Goal: Use online tool/utility: Utilize a website feature to perform a specific function

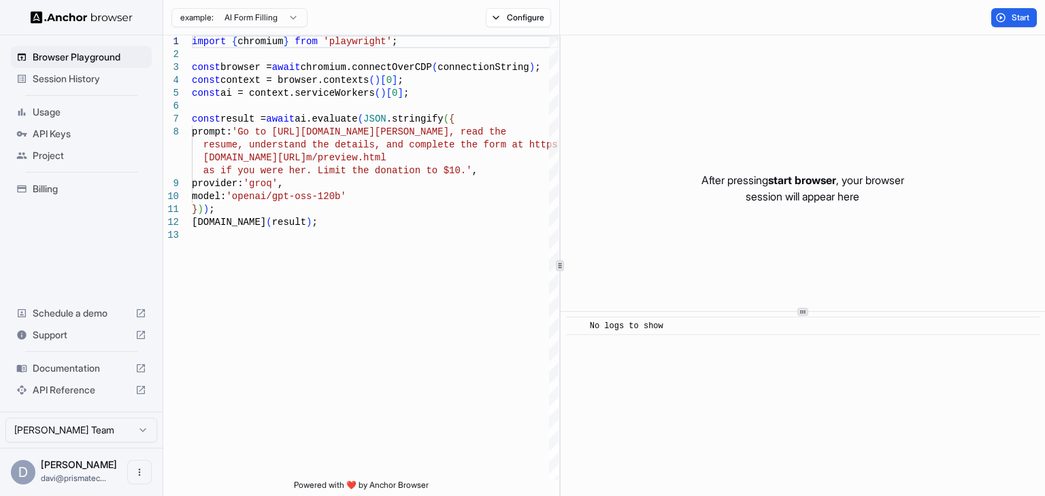
click at [65, 133] on span "API Keys" at bounding box center [90, 134] width 114 height 14
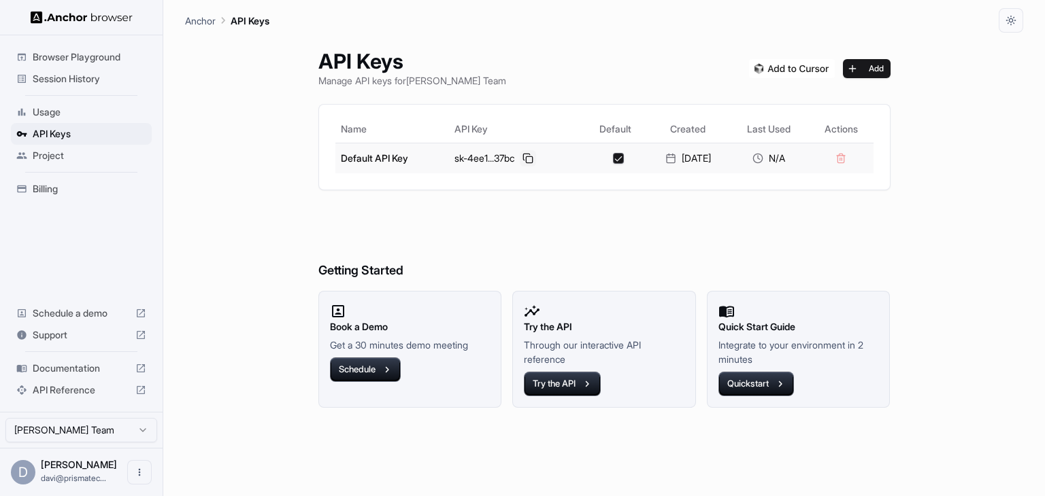
click at [520, 158] on button at bounding box center [528, 158] width 16 height 16
click at [98, 58] on span "Browser Playground" at bounding box center [90, 57] width 114 height 14
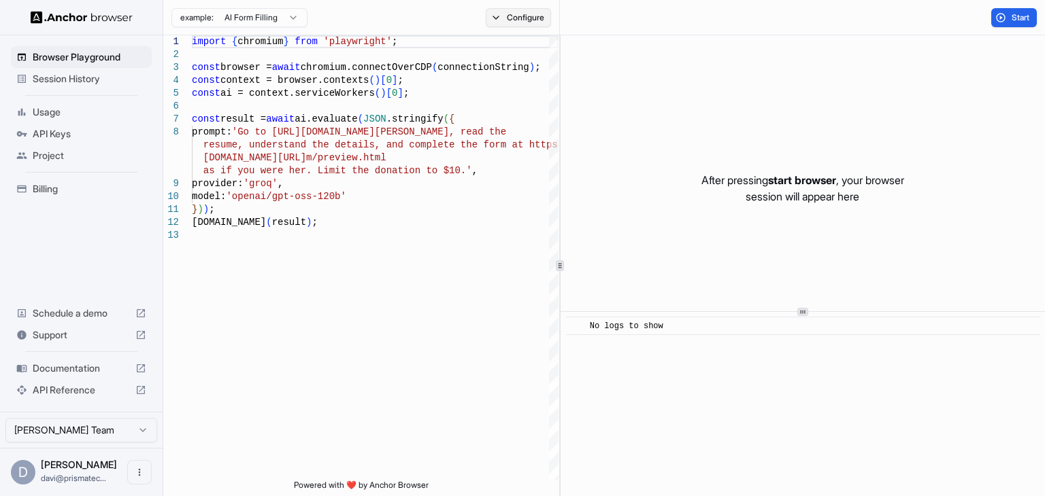
click at [497, 20] on button "Configure" at bounding box center [519, 17] width 66 height 19
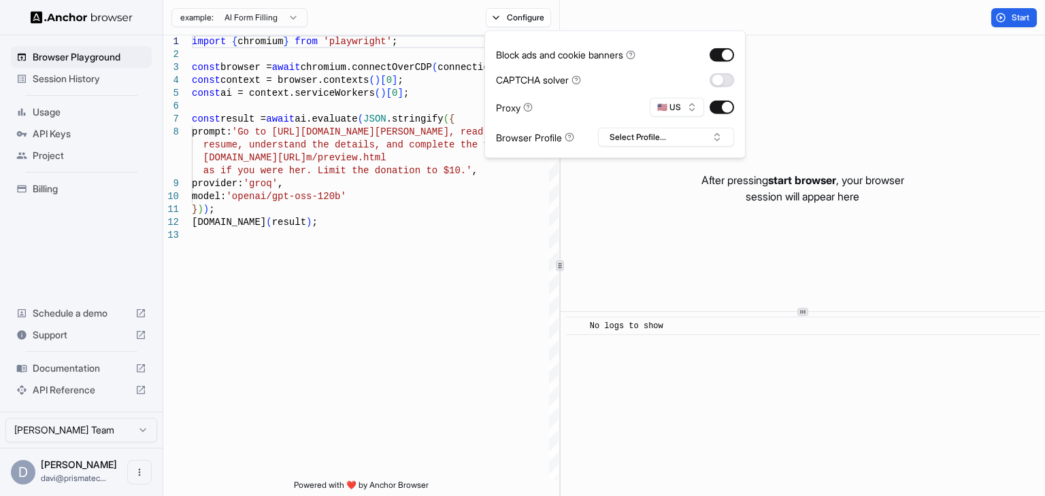
click at [727, 82] on button "button" at bounding box center [721, 80] width 24 height 14
click at [699, 140] on button "Select Profile..." at bounding box center [666, 137] width 136 height 19
click at [779, 115] on div "After pressing start browser , your browser session will appear here" at bounding box center [802, 188] width 484 height 306
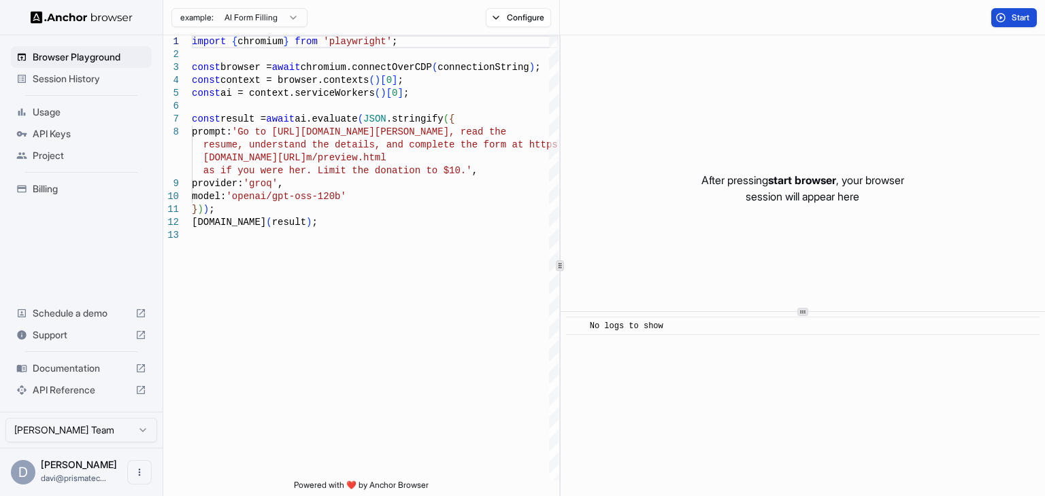
click at [1008, 21] on button "Start" at bounding box center [1014, 17] width 46 height 19
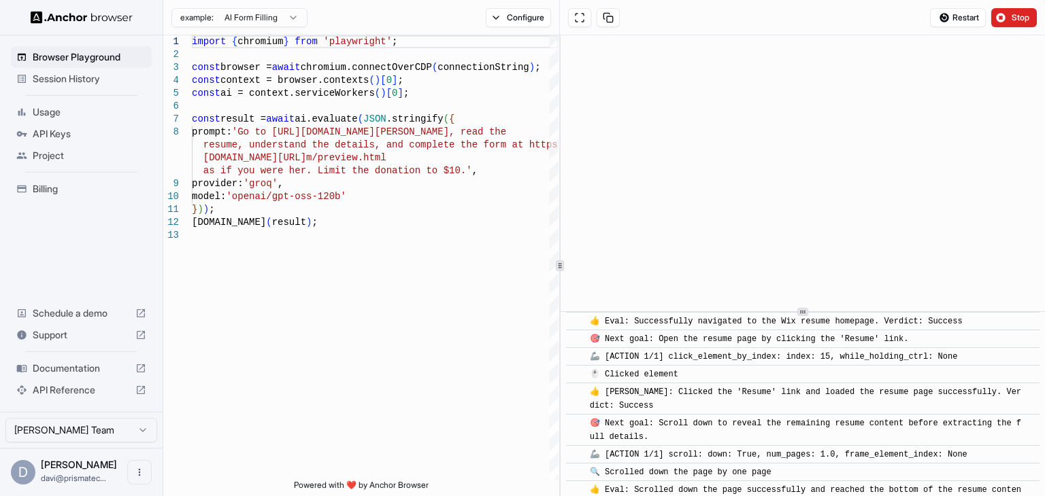
scroll to position [962, 0]
